Goal: Submit feedback/report problem

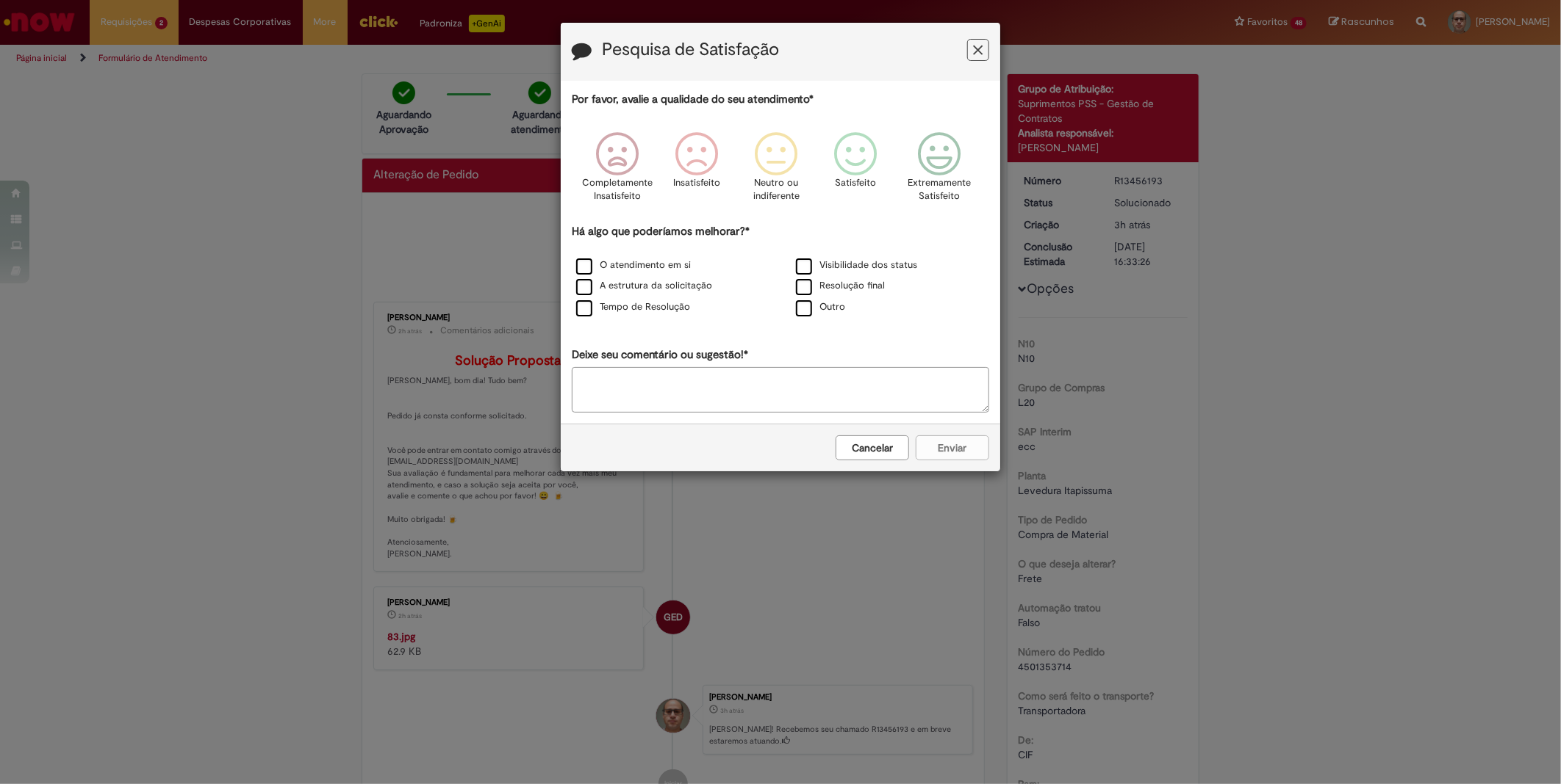
click at [941, 158] on icon "Feedback" at bounding box center [939, 154] width 55 height 44
click at [588, 312] on label "Tempo de Resolução" at bounding box center [632, 308] width 114 height 14
click at [942, 442] on button "Enviar" at bounding box center [952, 448] width 73 height 25
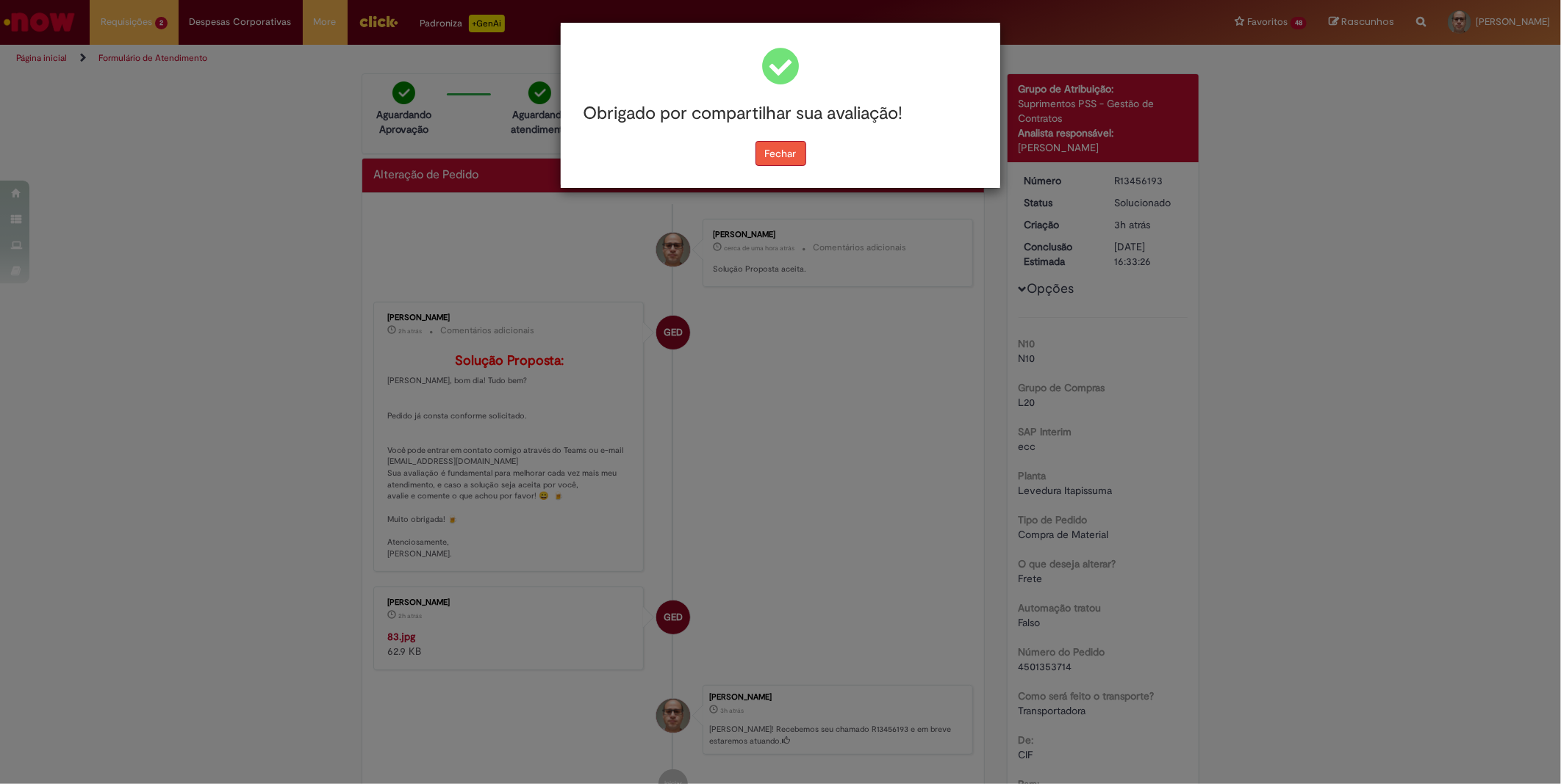
click at [764, 153] on button "Fechar" at bounding box center [781, 153] width 50 height 25
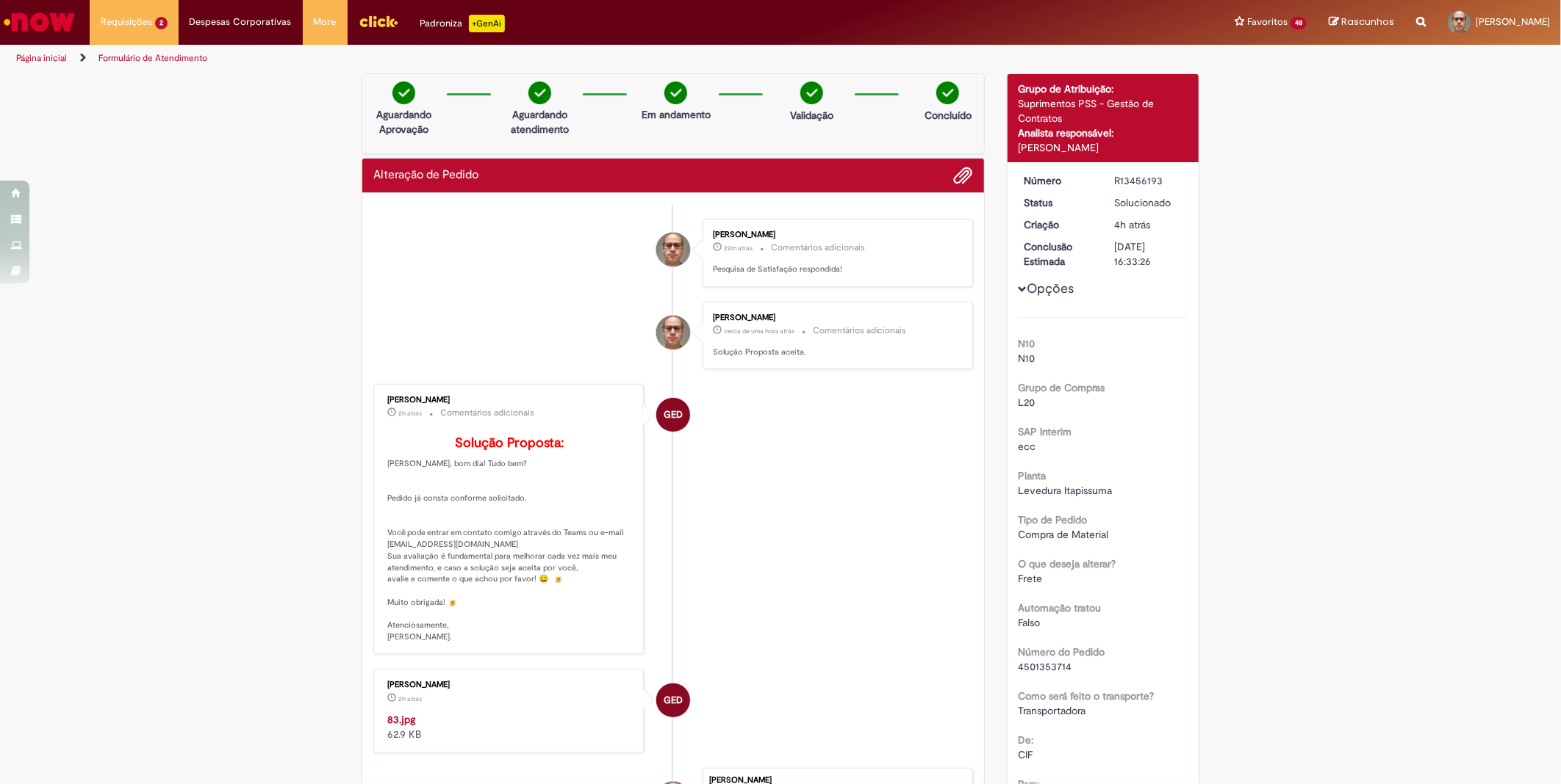
click at [57, 26] on img "Ir para a Homepage" at bounding box center [39, 22] width 76 height 30
